Goal: Transaction & Acquisition: Purchase product/service

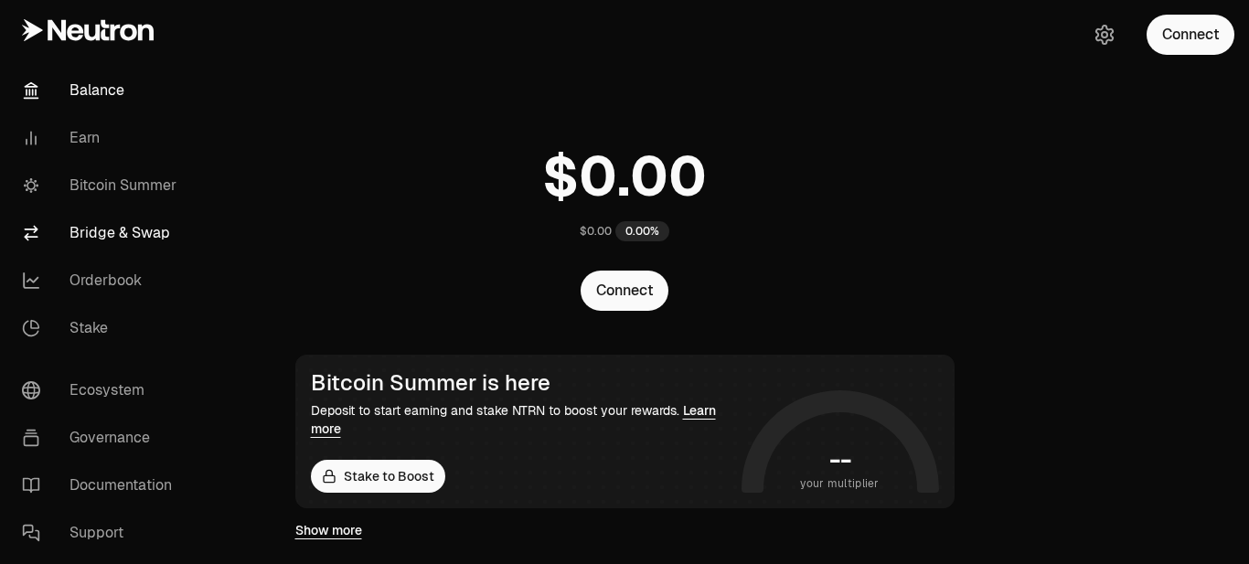
click at [109, 234] on link "Bridge & Swap" at bounding box center [102, 233] width 190 height 48
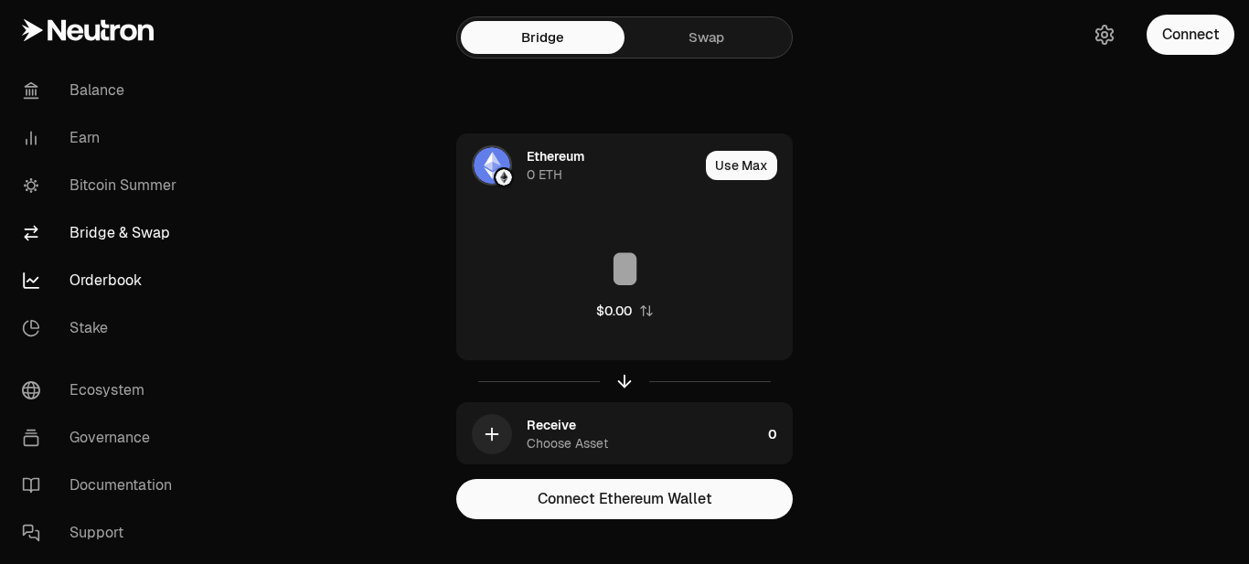
click at [105, 283] on link "Orderbook" at bounding box center [102, 281] width 190 height 48
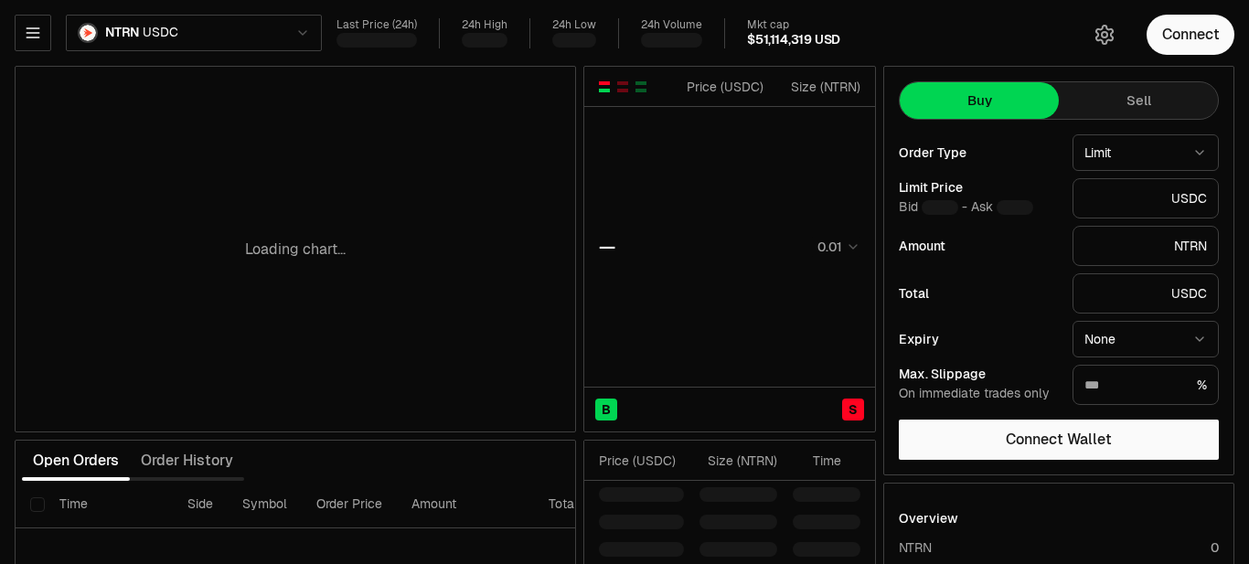
type input "********"
